Goal: Navigation & Orientation: Understand site structure

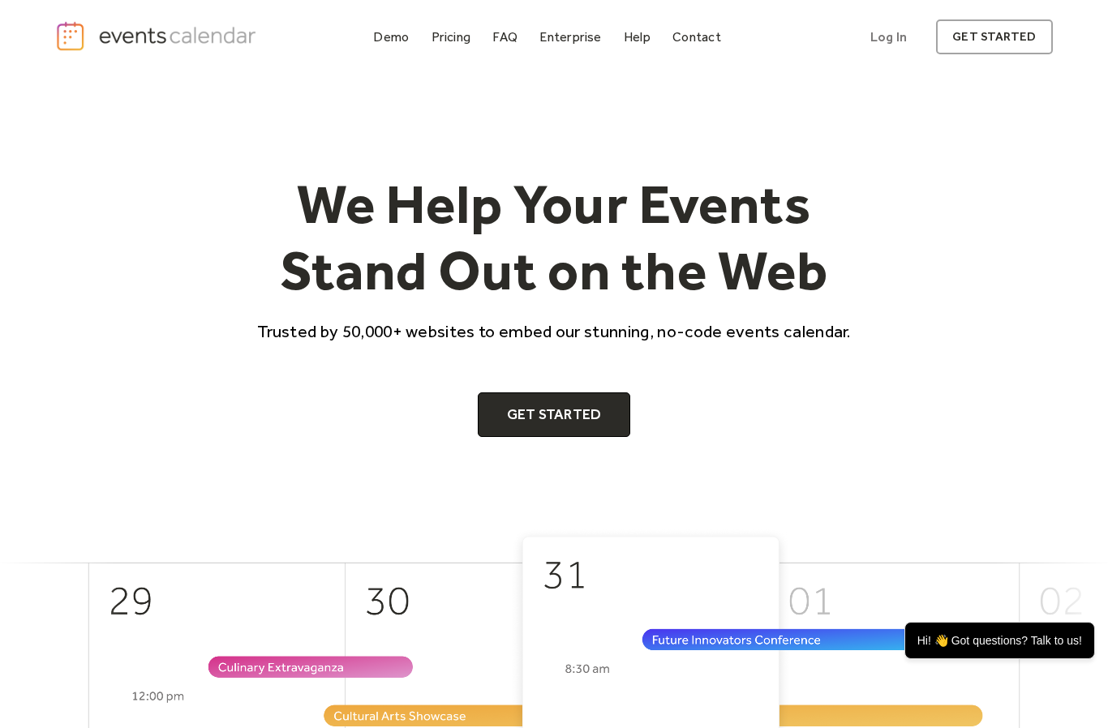
click at [74, 41] on img "home" at bounding box center [157, 36] width 205 height 32
click at [448, 41] on div "Pricing" at bounding box center [451, 36] width 40 height 9
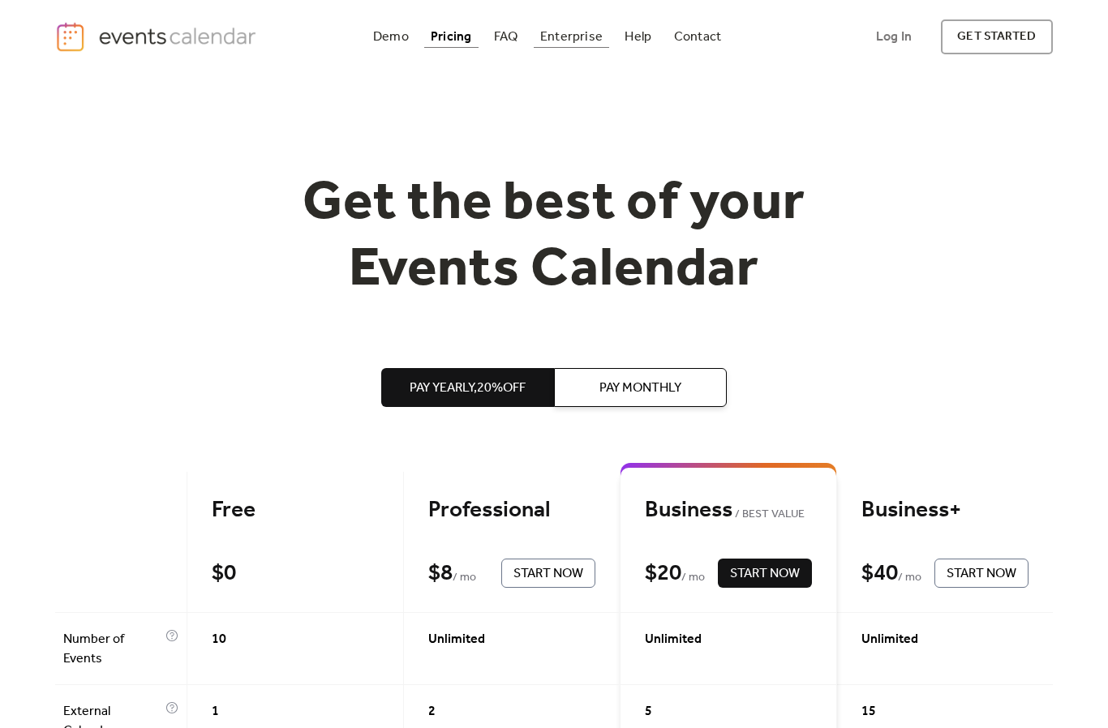
click at [564, 35] on div "Enterprise" at bounding box center [571, 36] width 62 height 9
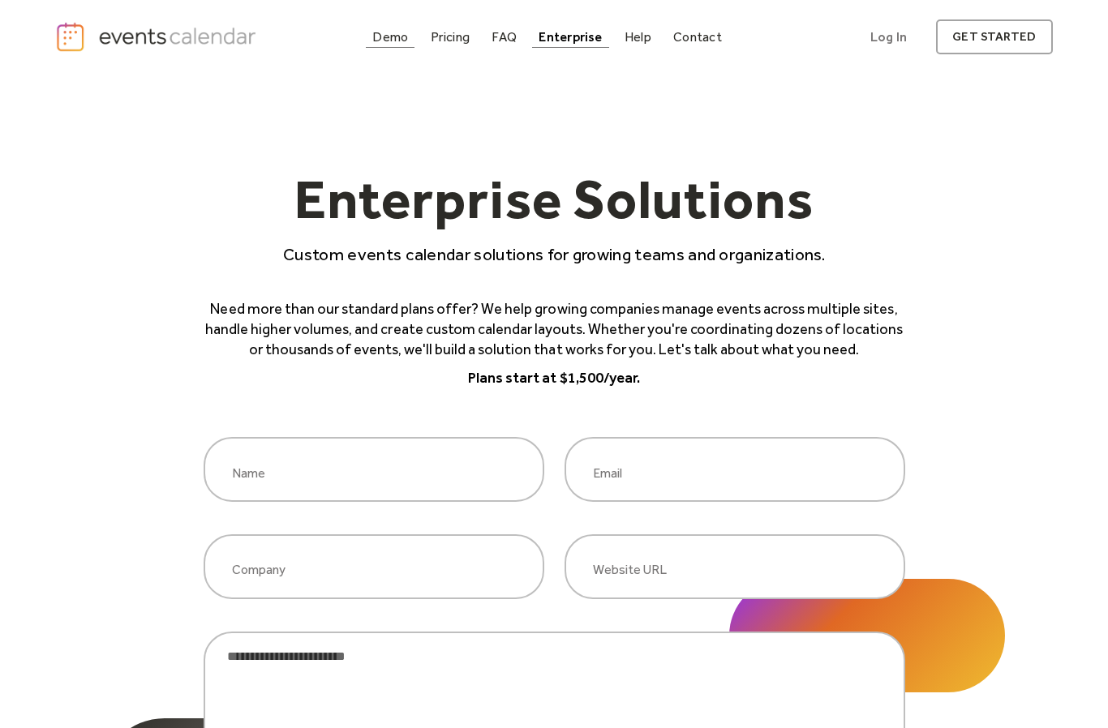
click at [395, 41] on div "Demo" at bounding box center [390, 36] width 36 height 9
